Goal: Check status

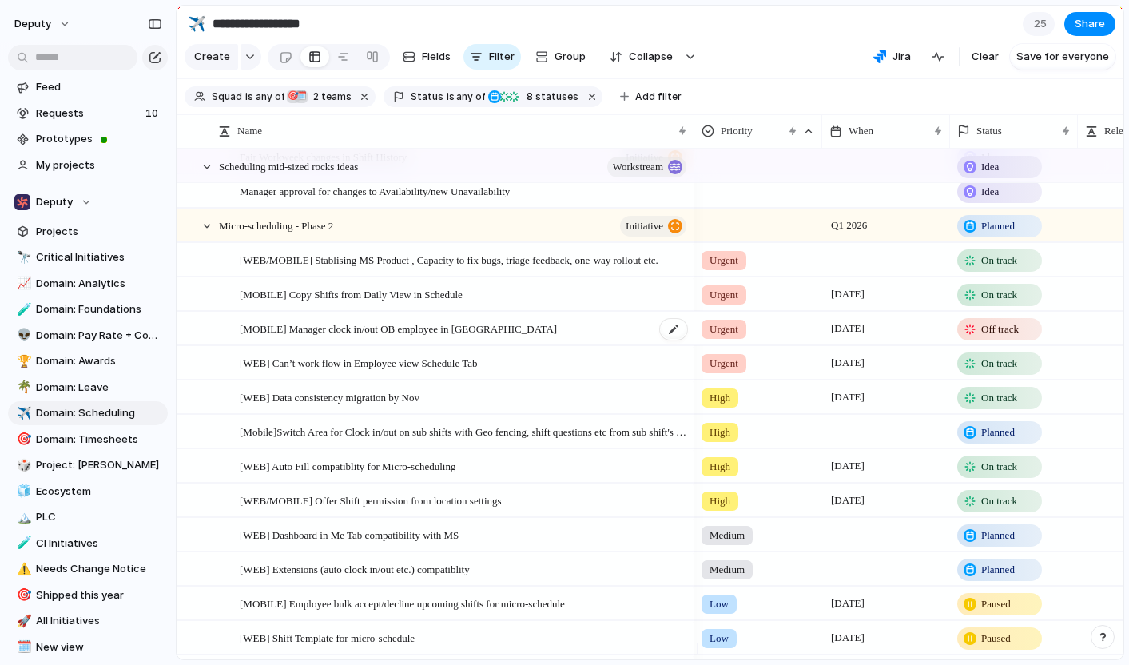
click at [424, 337] on span "[MOBILE] Manager clock in/out OB employee in [GEOGRAPHIC_DATA]" at bounding box center [398, 328] width 317 height 18
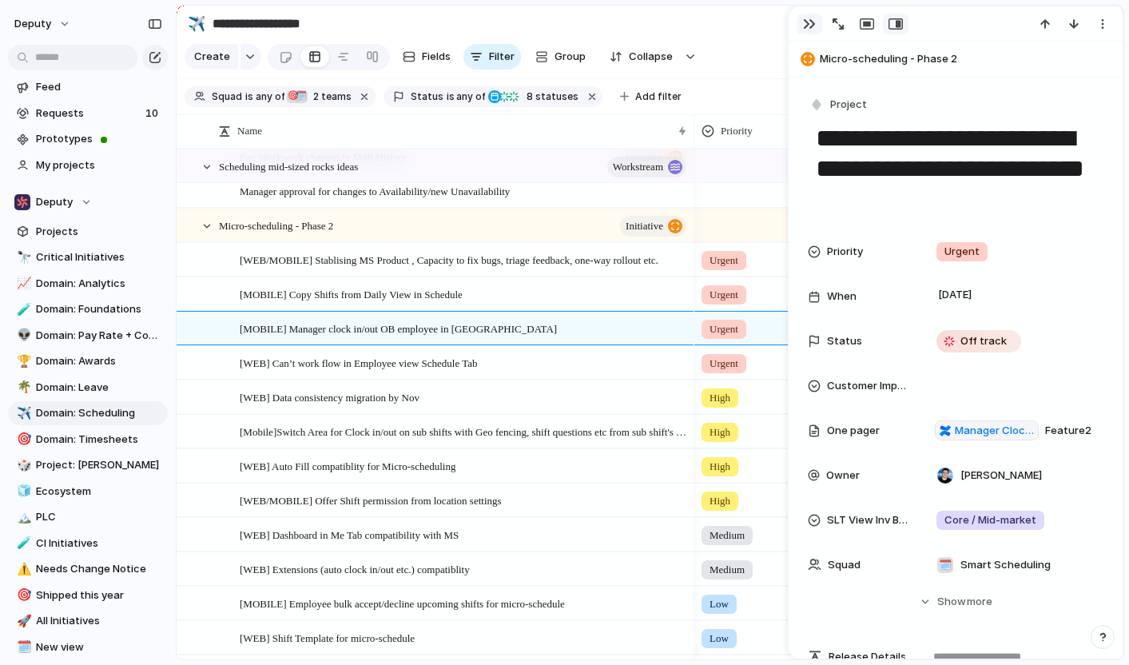
click at [803, 22] on div "button" at bounding box center [809, 24] width 13 height 13
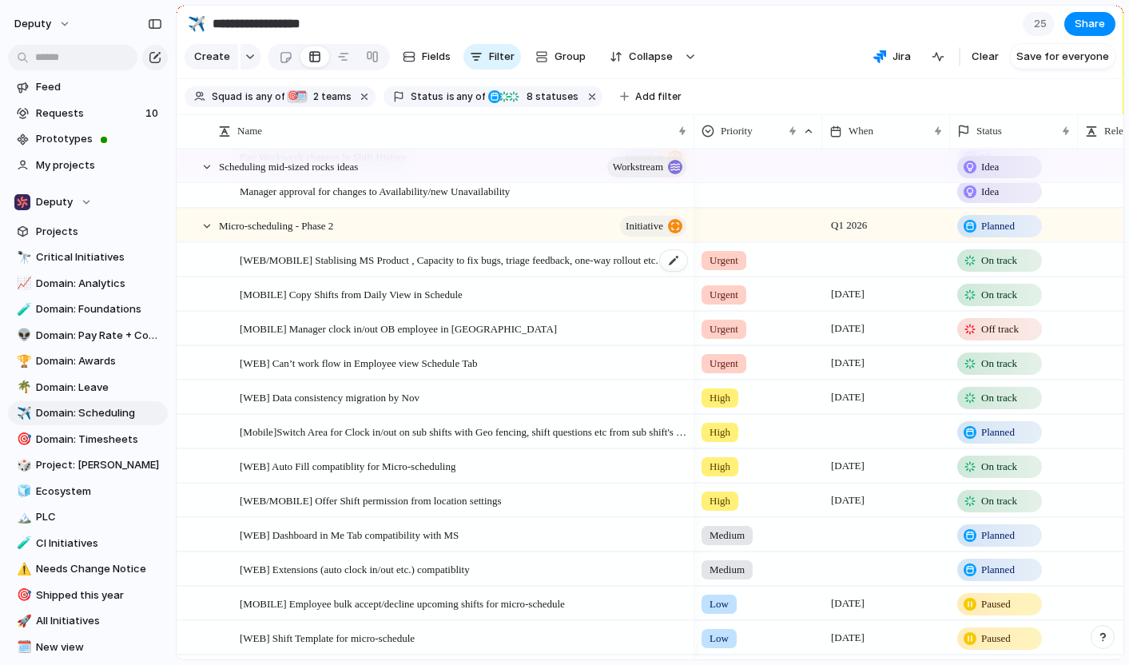
click at [572, 269] on span "[WEB/MOBILE] Stablising MS Product , Capacity to fix bugs, triage feedback, one…" at bounding box center [449, 259] width 419 height 18
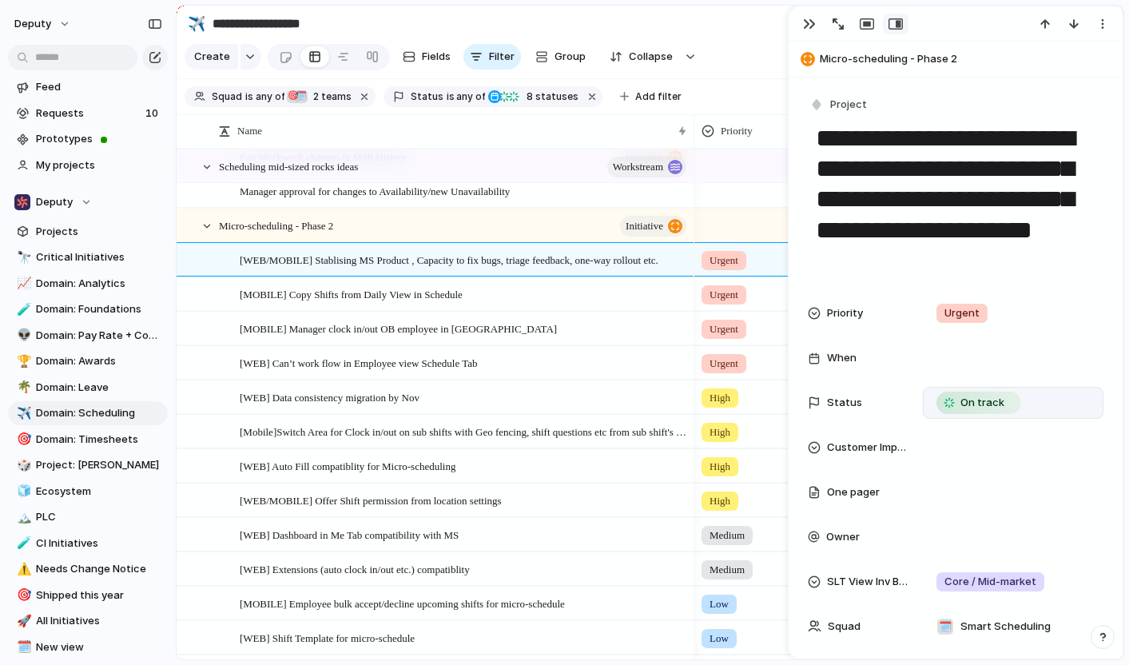
click at [998, 406] on span "On track" at bounding box center [983, 403] width 44 height 16
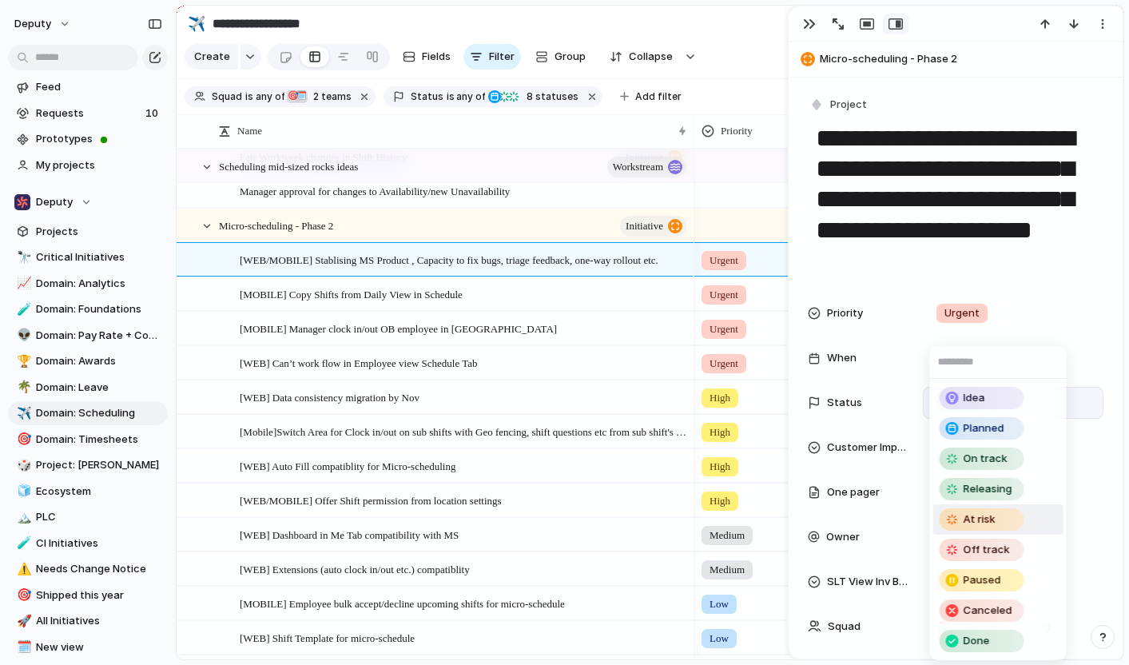
click at [996, 525] on div "At risk" at bounding box center [982, 519] width 82 height 19
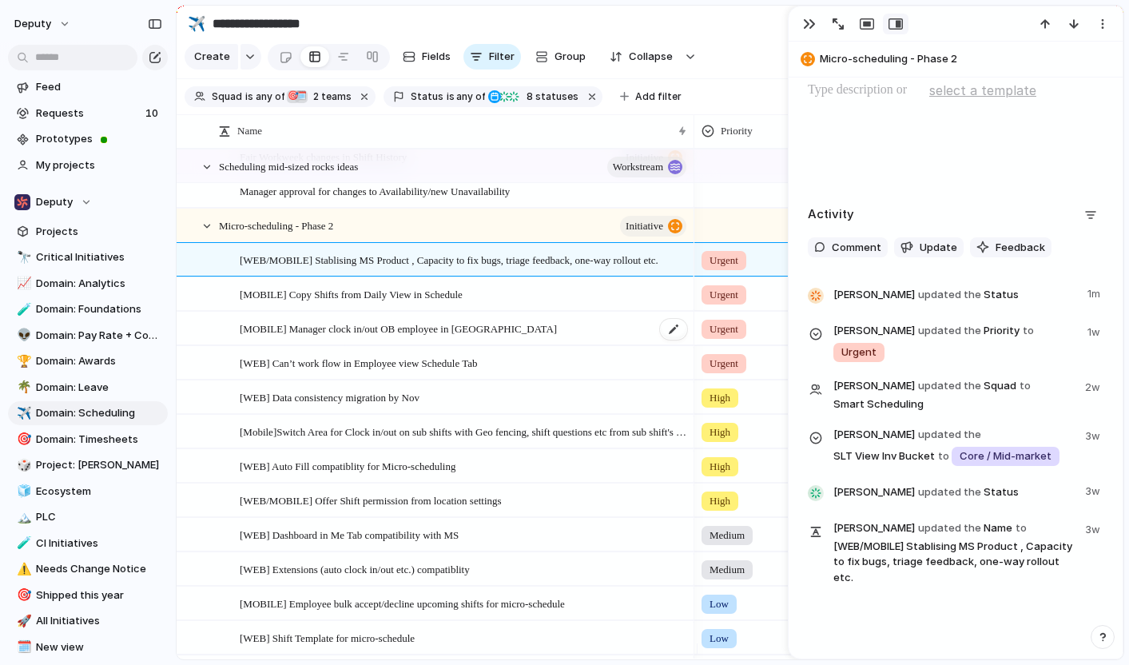
click at [545, 345] on div "[MOBILE] Manager clock in/out OB employee in [GEOGRAPHIC_DATA]" at bounding box center [464, 328] width 449 height 33
